Goal: Transaction & Acquisition: Download file/media

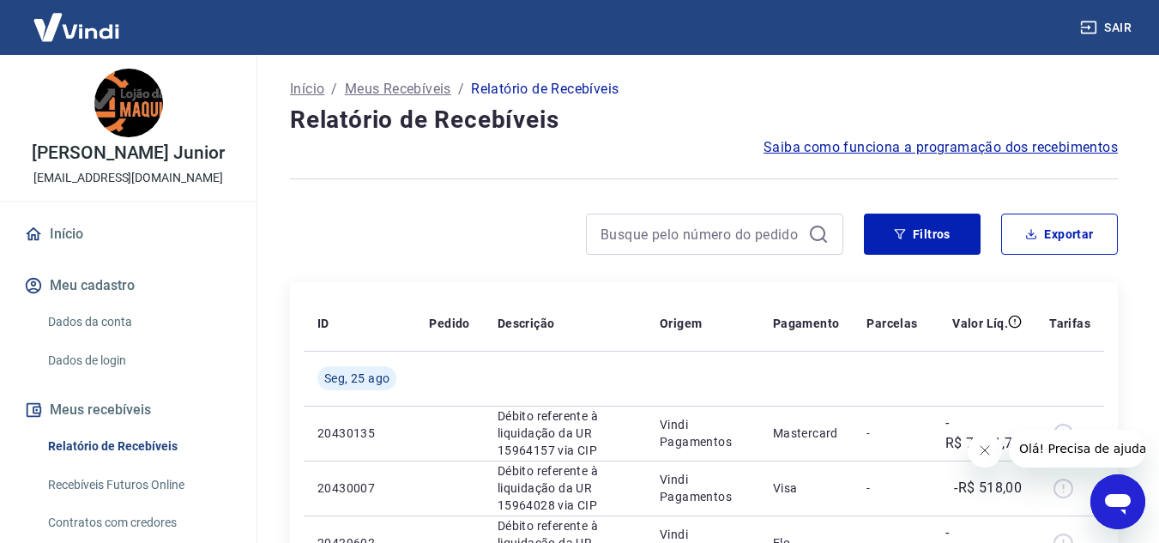
drag, startPoint x: 293, startPoint y: 234, endPoint x: 359, endPoint y: 278, distance: 78.5
click at [293, 234] on div at bounding box center [567, 234] width 554 height 41
click at [920, 234] on button "Filtros" at bounding box center [922, 234] width 117 height 41
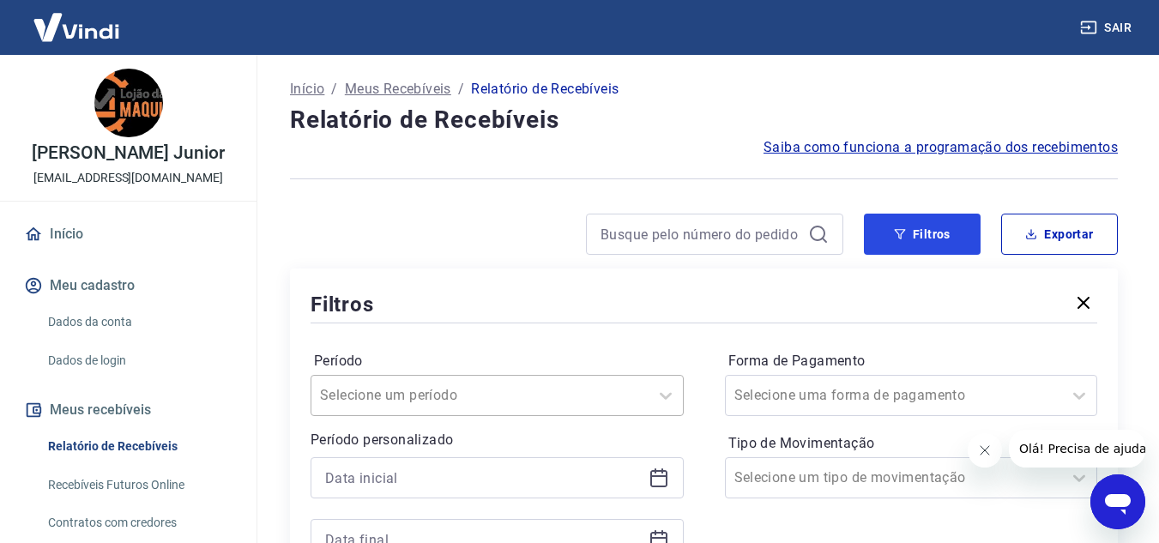
scroll to position [172, 0]
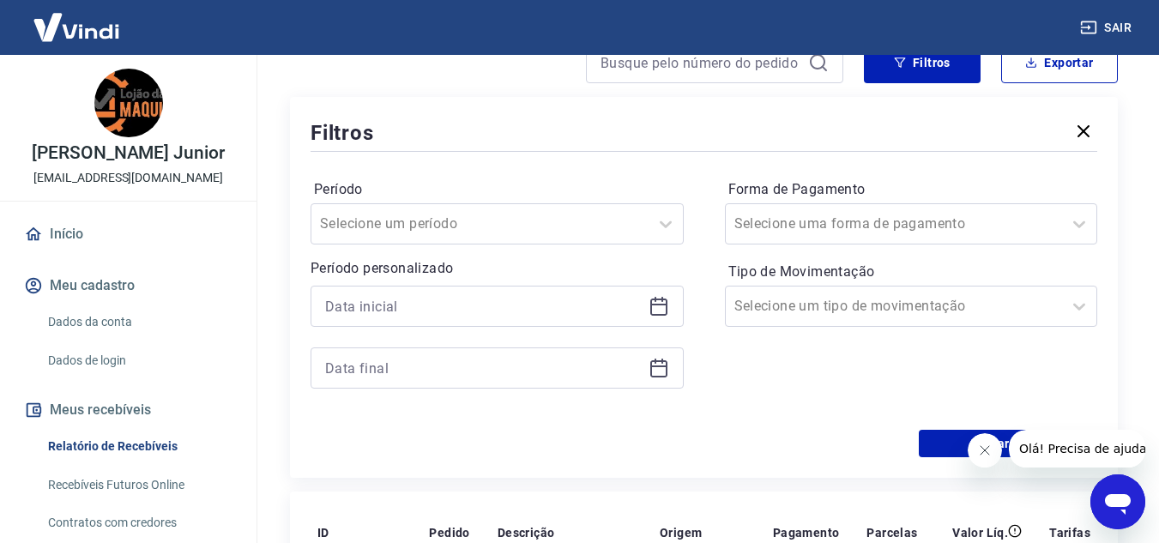
click at [660, 306] on icon at bounding box center [659, 306] width 21 height 21
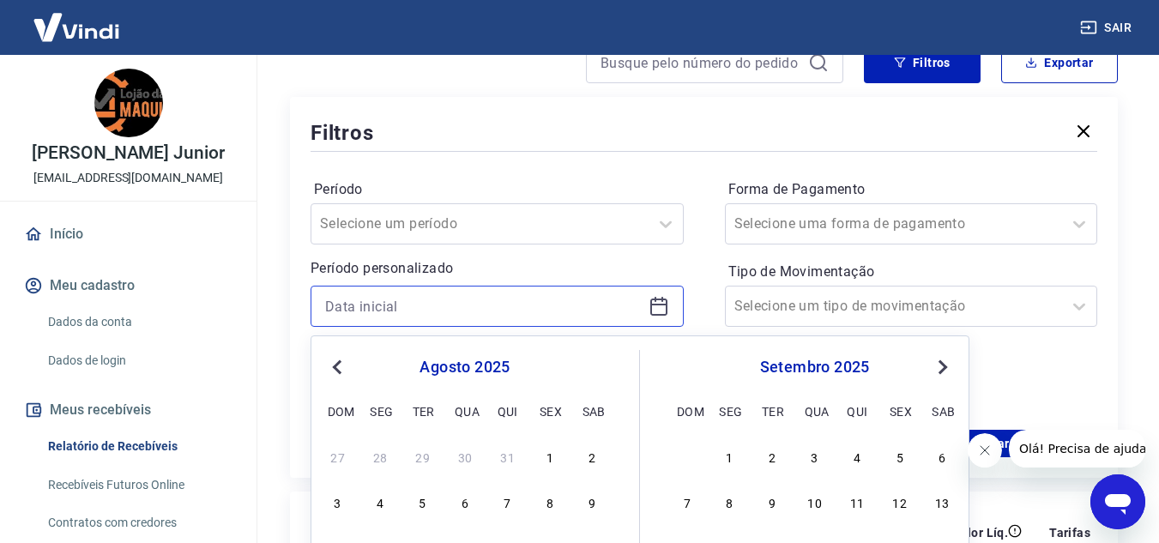
scroll to position [343, 0]
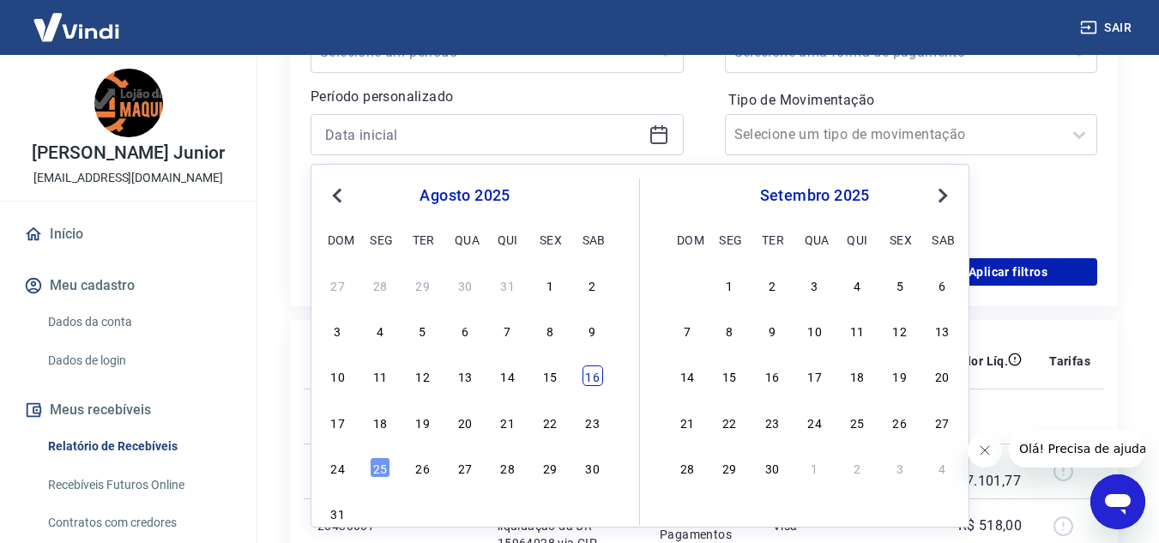
click at [589, 383] on div "16" at bounding box center [593, 376] width 21 height 21
type input "16/08/2025"
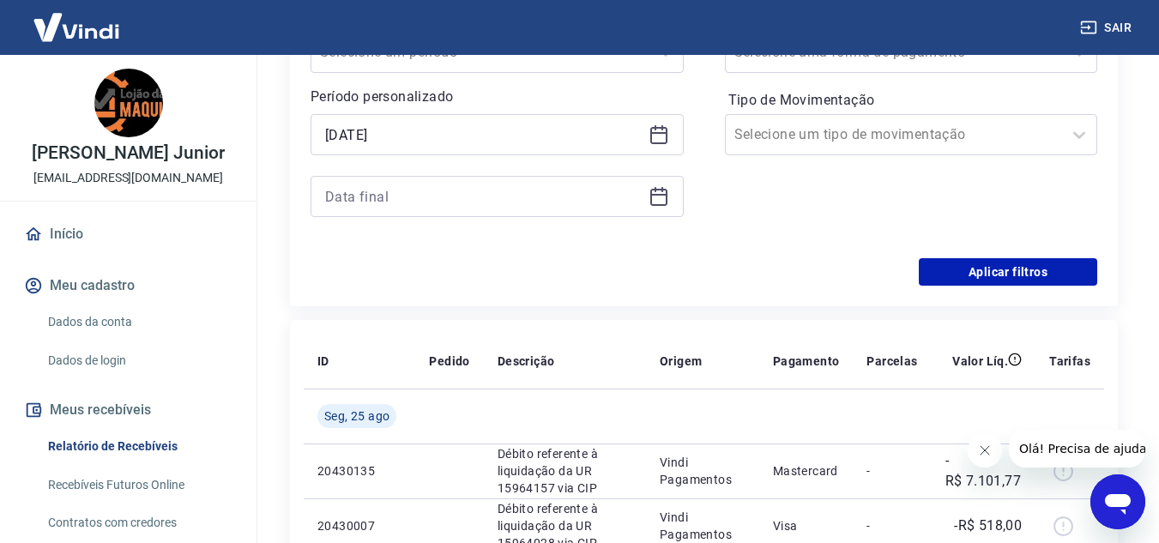
click at [657, 201] on icon at bounding box center [659, 196] width 21 height 21
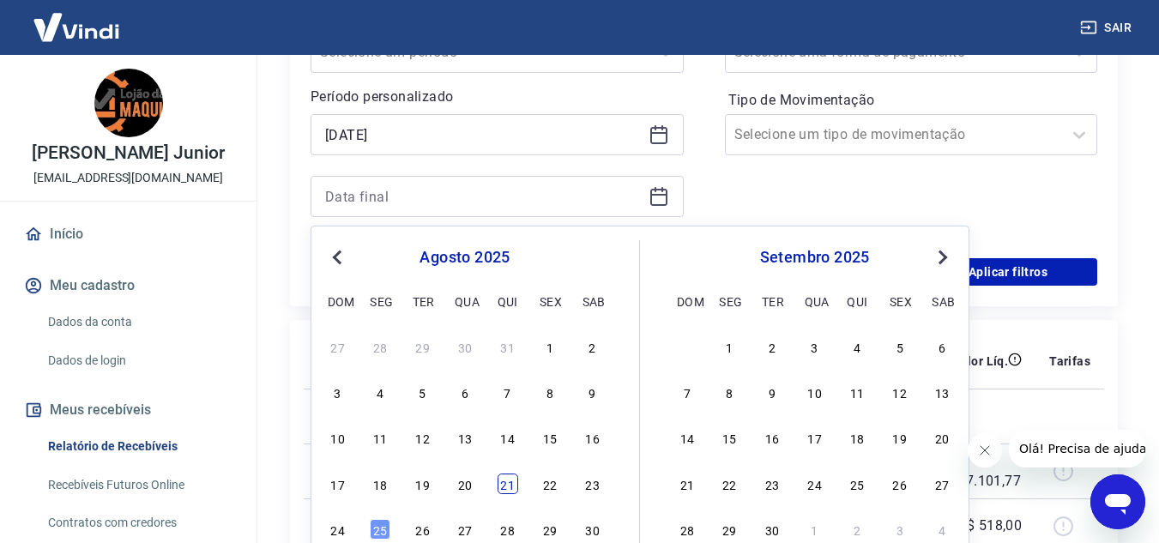
click at [508, 485] on div "21" at bounding box center [508, 484] width 21 height 21
type input "21/08/2025"
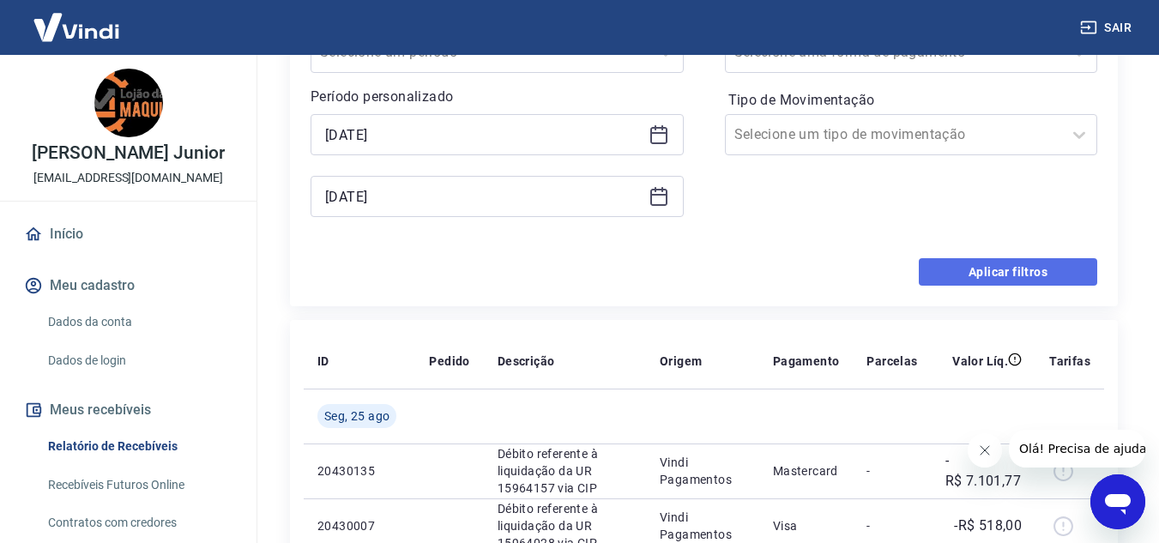
click at [1032, 275] on button "Aplicar filtros" at bounding box center [1008, 271] width 179 height 27
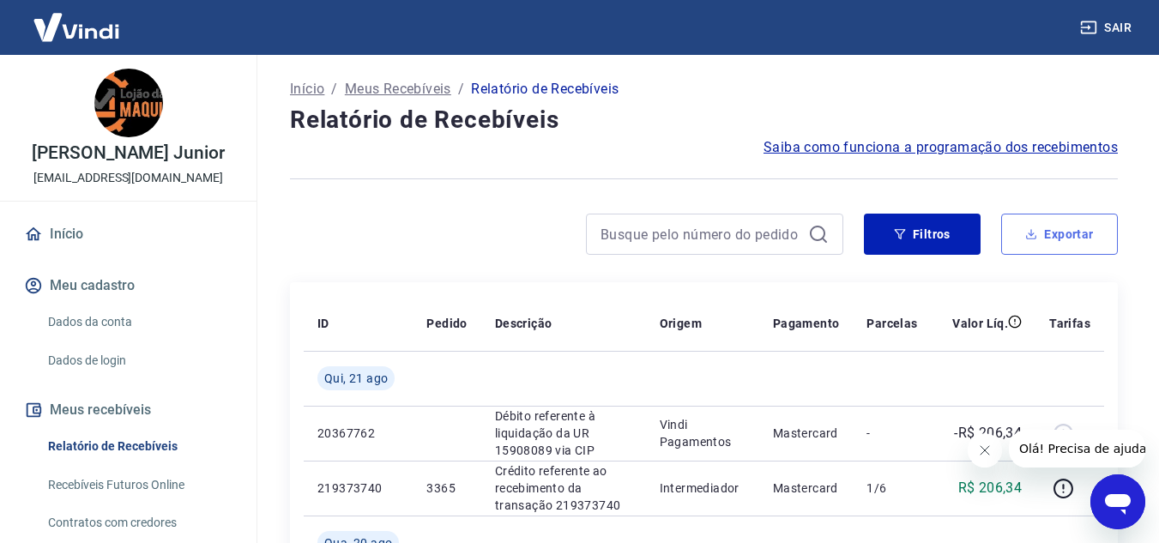
click at [1066, 237] on button "Exportar" at bounding box center [1060, 234] width 117 height 41
type input "16/08/2025"
type input "21/08/2025"
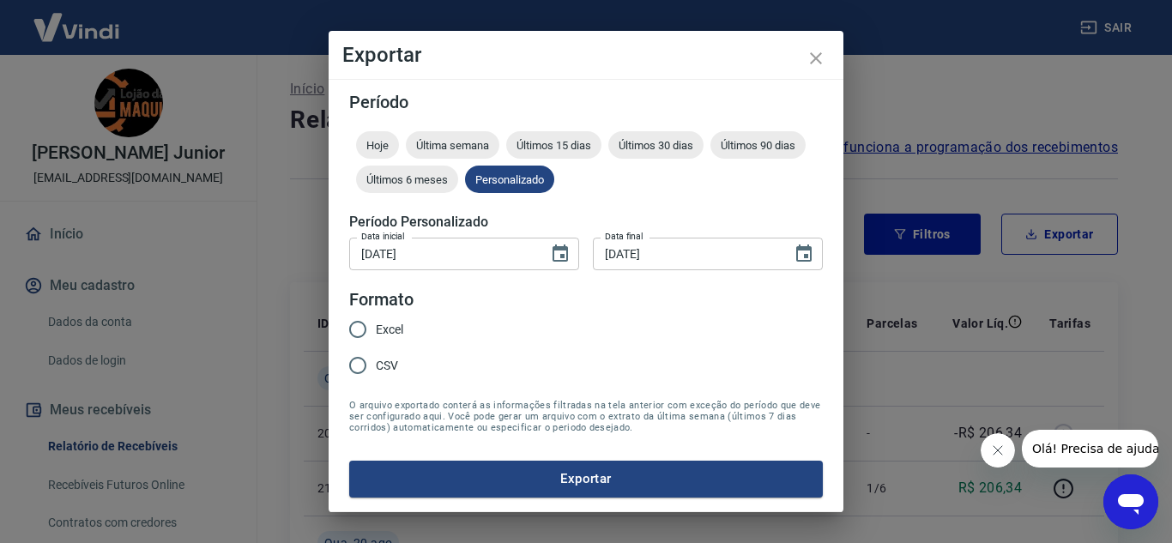
drag, startPoint x: 387, startPoint y: 327, endPoint x: 422, endPoint y: 390, distance: 71.9
click at [386, 328] on span "Excel" at bounding box center [389, 330] width 27 height 18
click at [376, 328] on input "Excel" at bounding box center [358, 330] width 36 height 36
radio input "true"
click at [476, 469] on button "Exportar" at bounding box center [586, 479] width 474 height 36
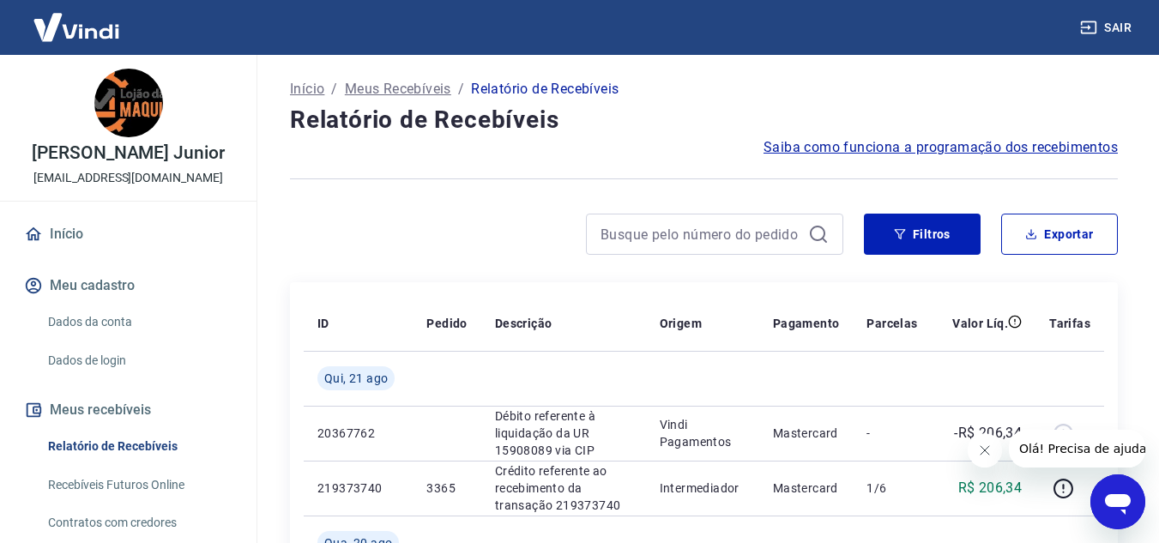
click at [1028, 98] on div "Início / Meus Recebíveis / Relatório de Recebíveis" at bounding box center [704, 89] width 828 height 27
click at [1125, 28] on button "Sair" at bounding box center [1108, 28] width 62 height 32
